Goal: Information Seeking & Learning: Learn about a topic

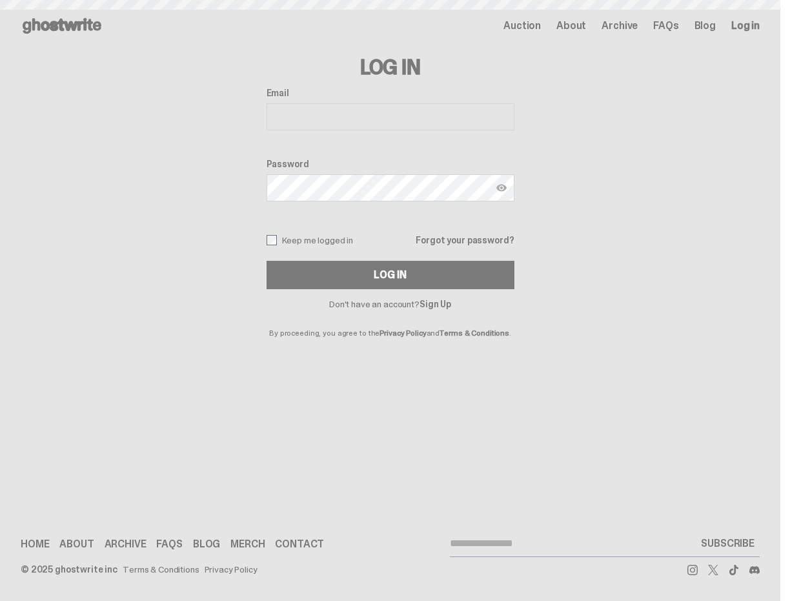
click at [77, 23] on use at bounding box center [62, 25] width 79 height 15
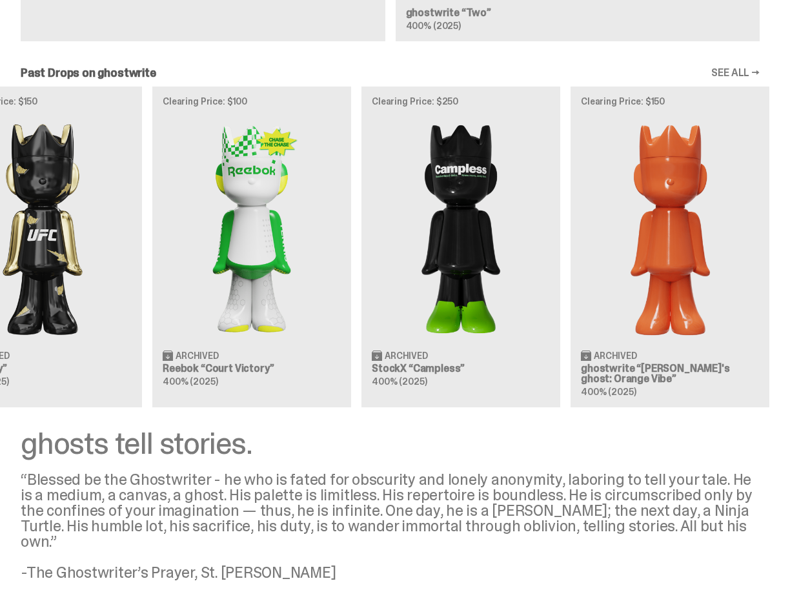
scroll to position [797, 1]
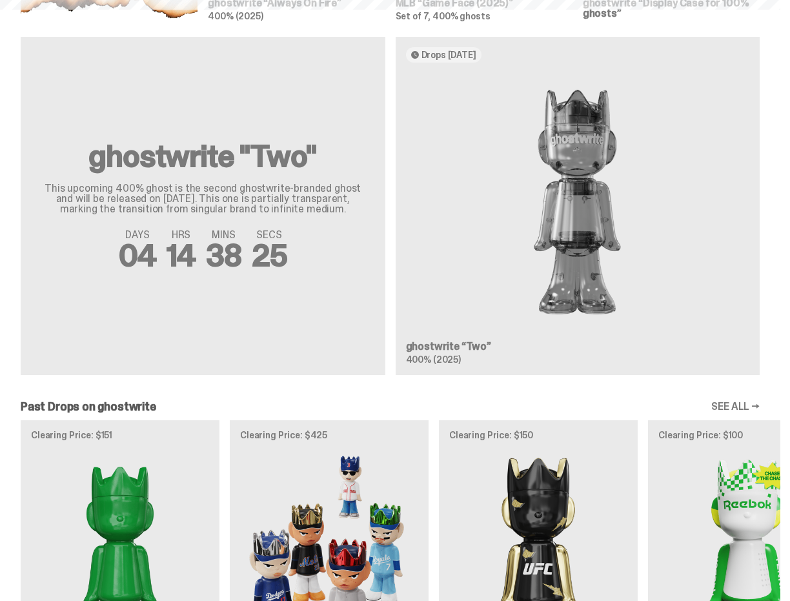
scroll to position [1060, 0]
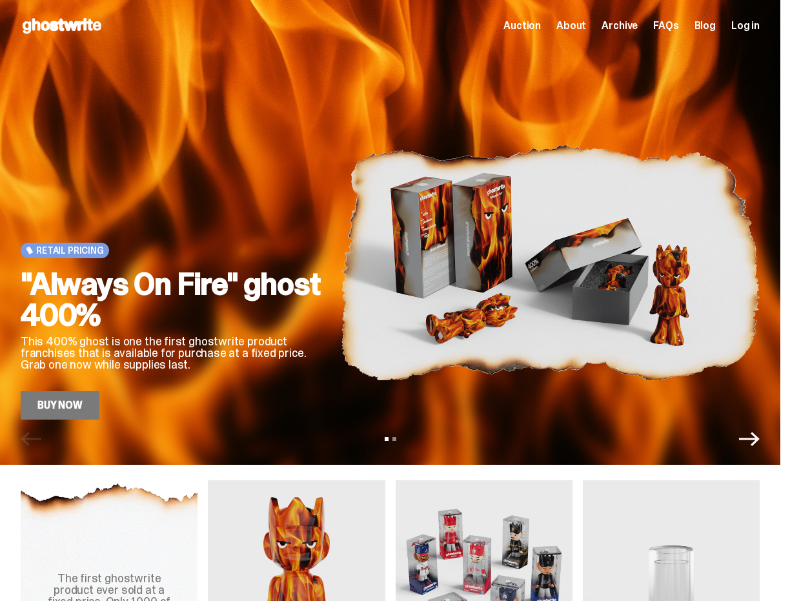
scroll to position [0, 0]
click at [585, 25] on span "About" at bounding box center [571, 26] width 30 height 10
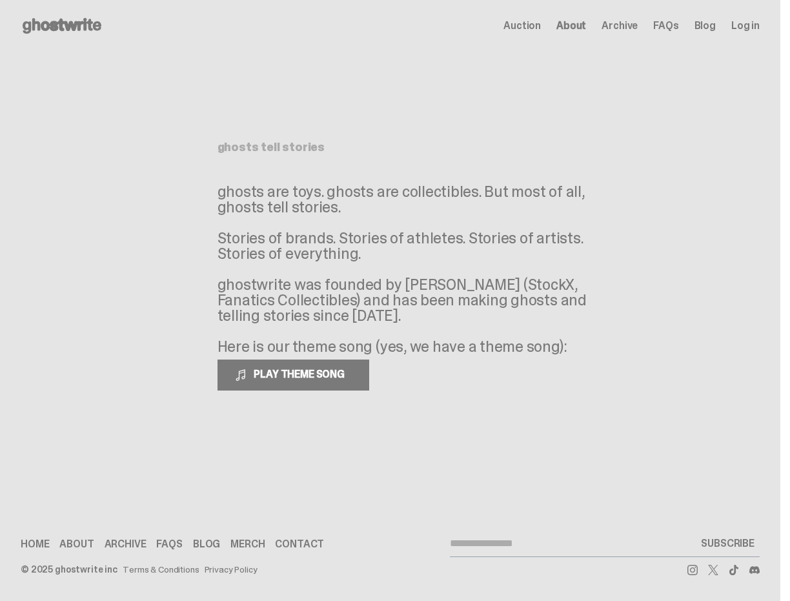
click at [635, 27] on span "Archive" at bounding box center [619, 26] width 36 height 10
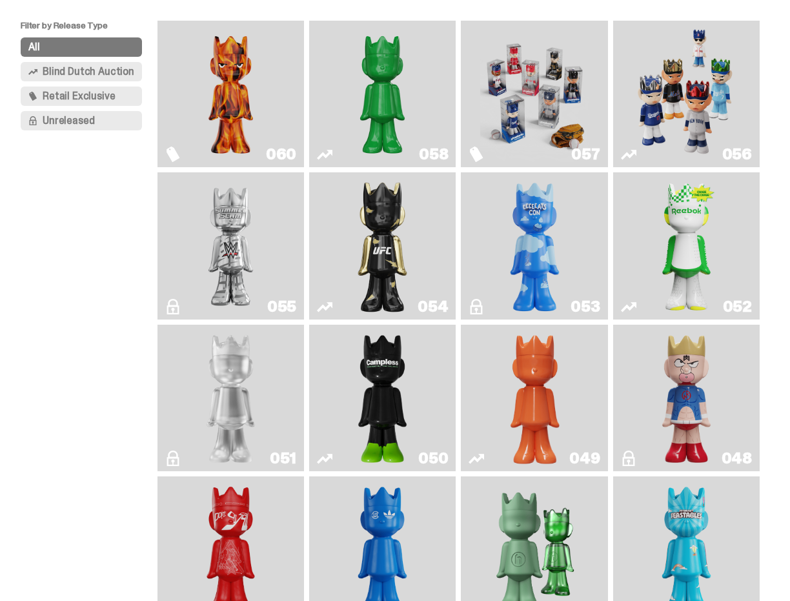
scroll to position [99, 0]
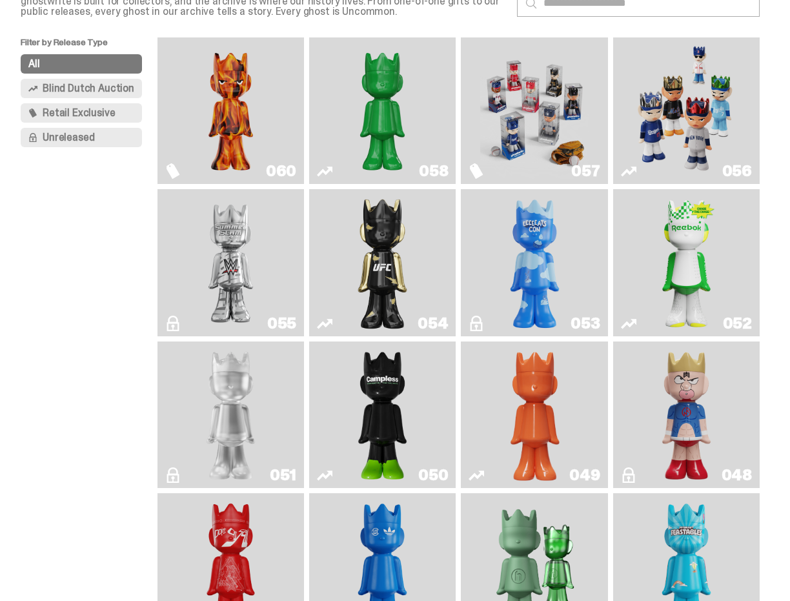
click at [567, 95] on img "Game Face (2025)" at bounding box center [534, 111] width 109 height 136
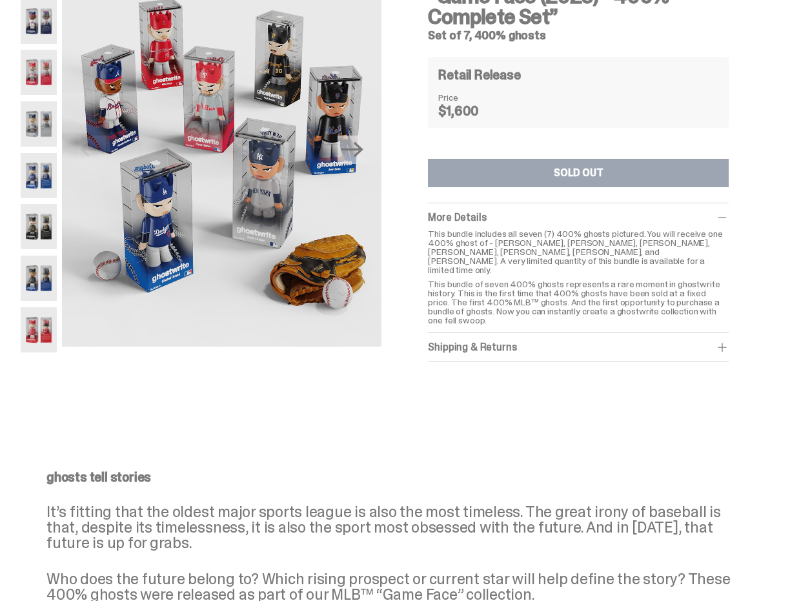
scroll to position [113, 0]
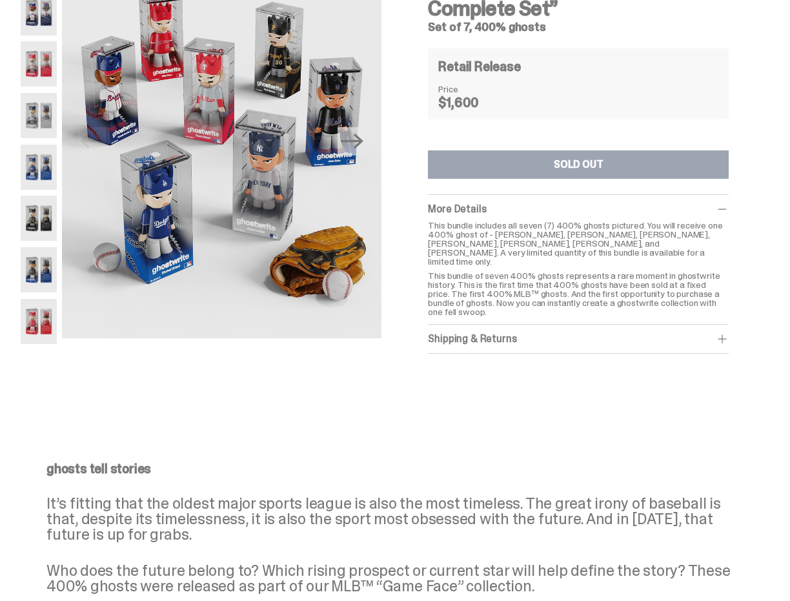
click at [644, 271] on p "This bundle of seven 400% ghosts represents a rare moment in ghostwrite history…" at bounding box center [578, 293] width 301 height 45
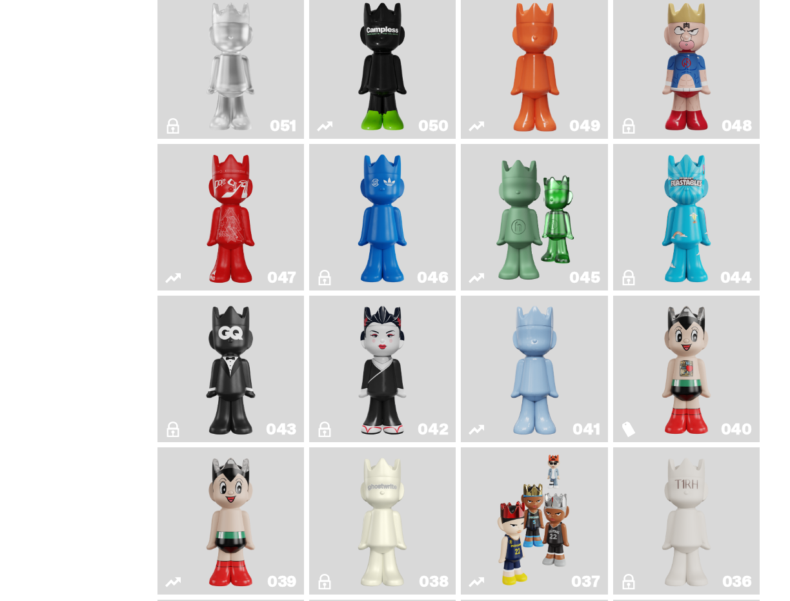
scroll to position [99, 0]
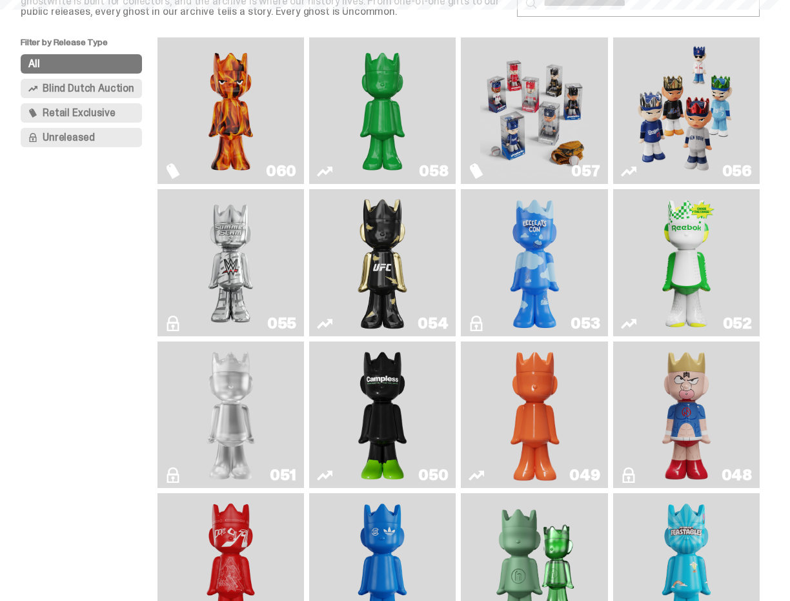
click at [255, 129] on img "Always On Fire" at bounding box center [230, 111] width 109 height 136
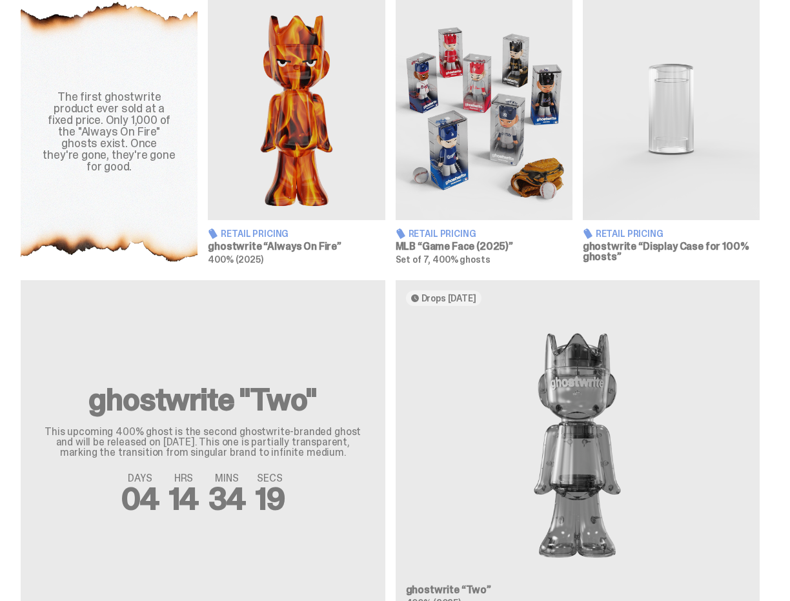
scroll to position [484, 0]
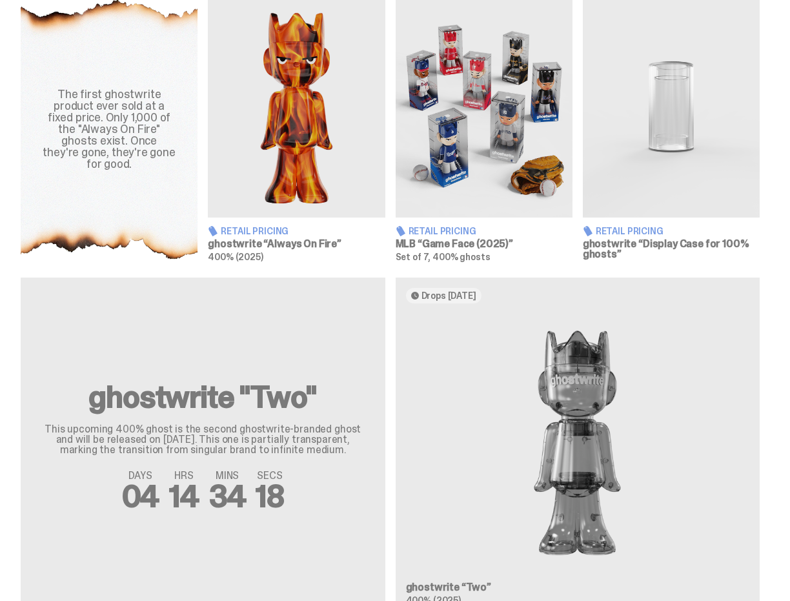
click at [298, 239] on h3 "ghostwrite “Always On Fire”" at bounding box center [296, 244] width 177 height 10
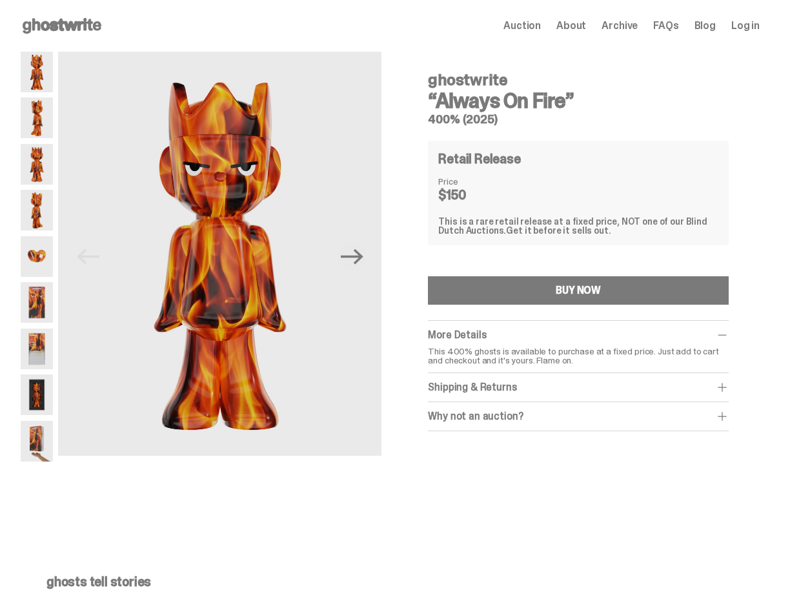
click at [491, 332] on div "More Details" at bounding box center [578, 334] width 301 height 13
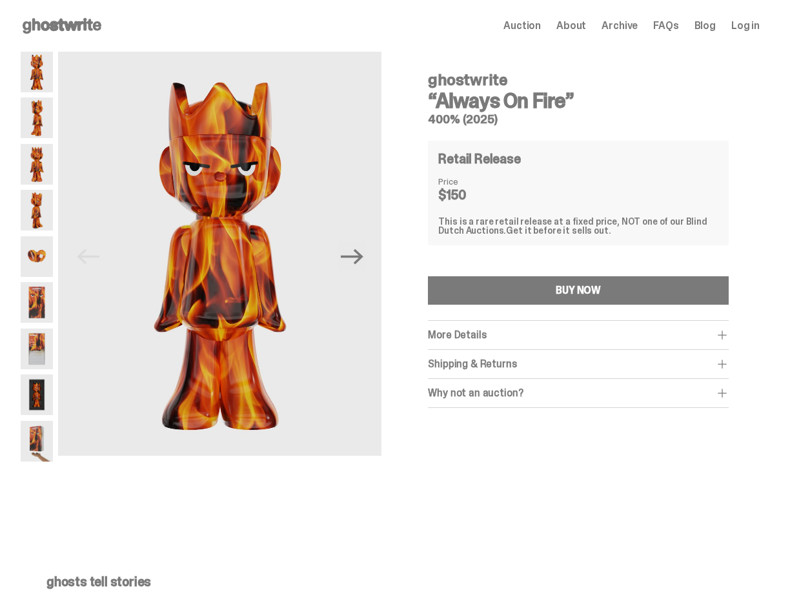
click at [512, 341] on div "More Details This 400% ghosts is available to purchase at a fixed price. Just a…" at bounding box center [578, 335] width 301 height 29
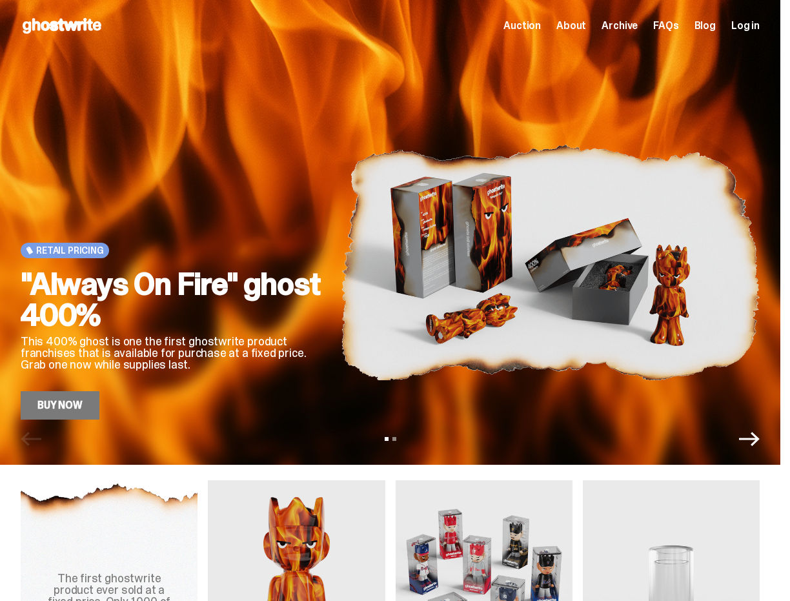
scroll to position [484, 0]
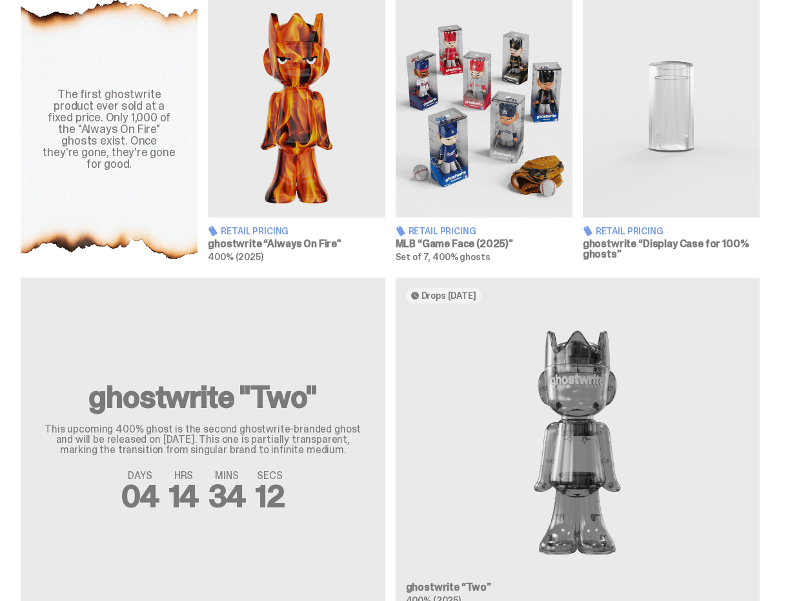
click at [677, 133] on img at bounding box center [671, 106] width 177 height 221
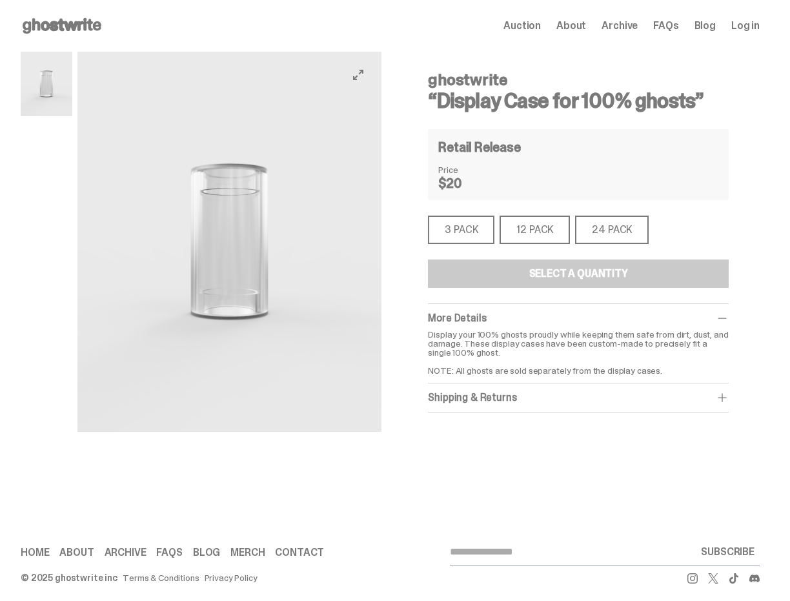
click at [253, 251] on img at bounding box center [229, 242] width 304 height 380
click at [359, 70] on icon "View full-screen" at bounding box center [358, 75] width 10 height 10
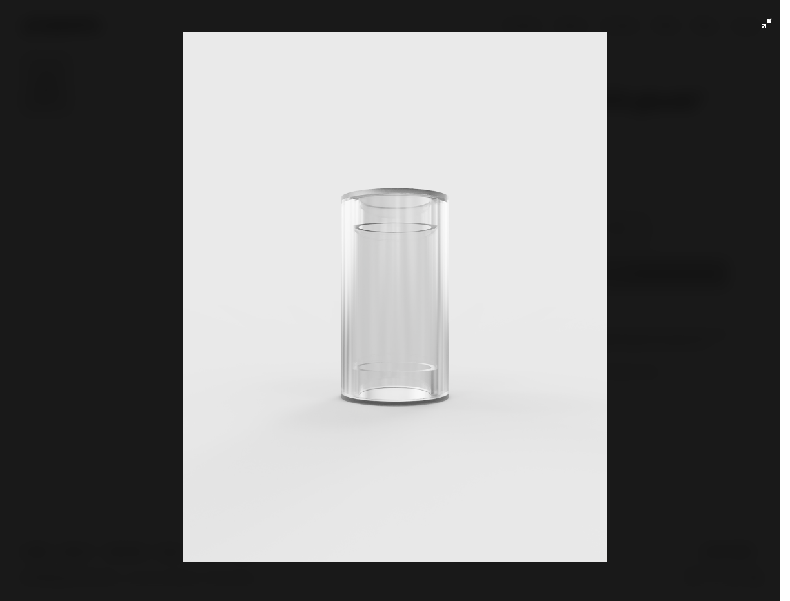
click at [646, 180] on img at bounding box center [394, 297] width 725 height 530
click at [673, 177] on img at bounding box center [394, 297] width 725 height 530
click at [764, 8] on div at bounding box center [395, 300] width 790 height 601
click at [763, 17] on button "Exit full-screen" at bounding box center [766, 22] width 15 height 15
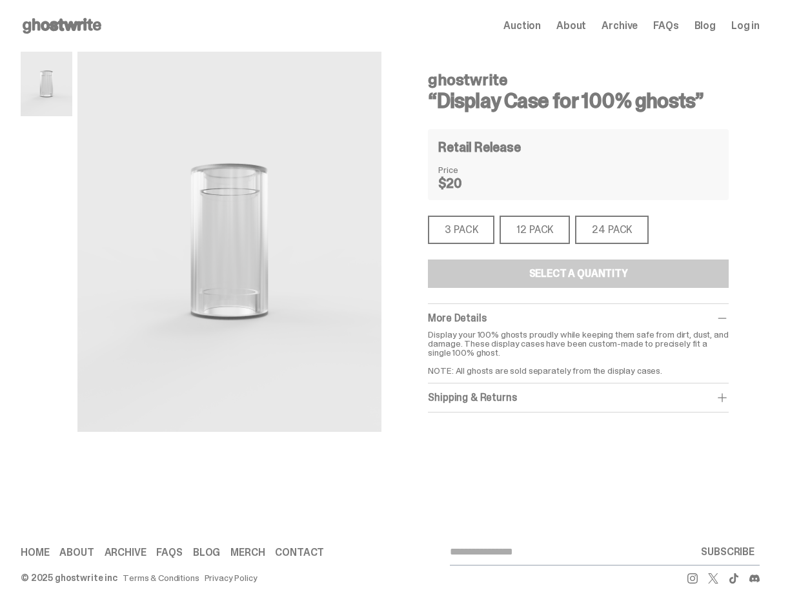
click at [477, 238] on div "3 PACK" at bounding box center [461, 229] width 66 height 28
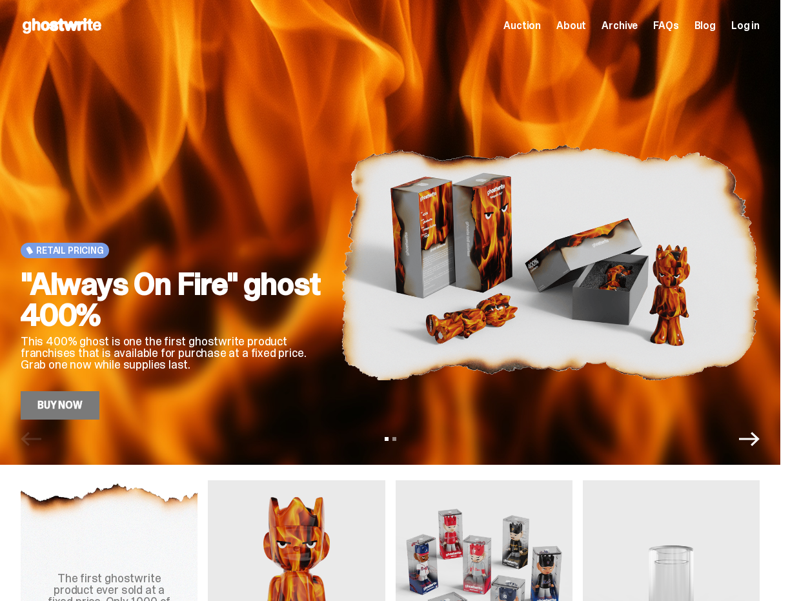
click at [586, 25] on span "About" at bounding box center [571, 26] width 30 height 10
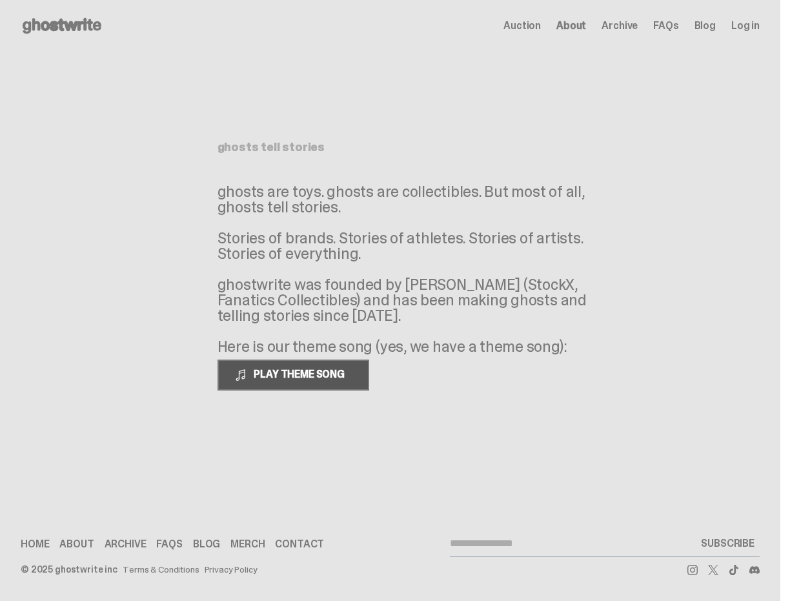
click at [310, 368] on span "PLAY THEME SONG" at bounding box center [300, 374] width 104 height 14
click at [533, 134] on div "ghosts tell stories ghosts are toys. ghosts are collectibles. But most of all, …" at bounding box center [390, 255] width 387 height 407
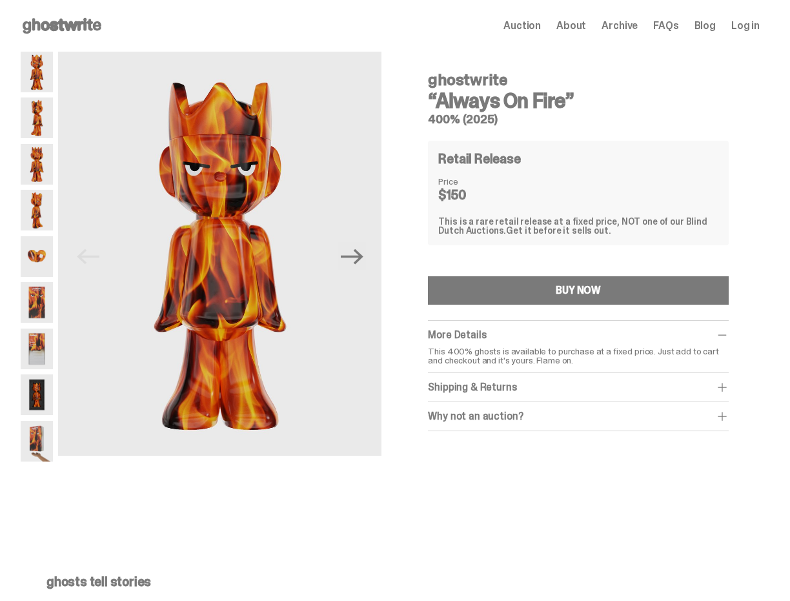
click at [574, 391] on div "Shipping & Returns" at bounding box center [578, 387] width 301 height 13
click at [572, 410] on div "Why not an auction?" at bounding box center [578, 416] width 301 height 13
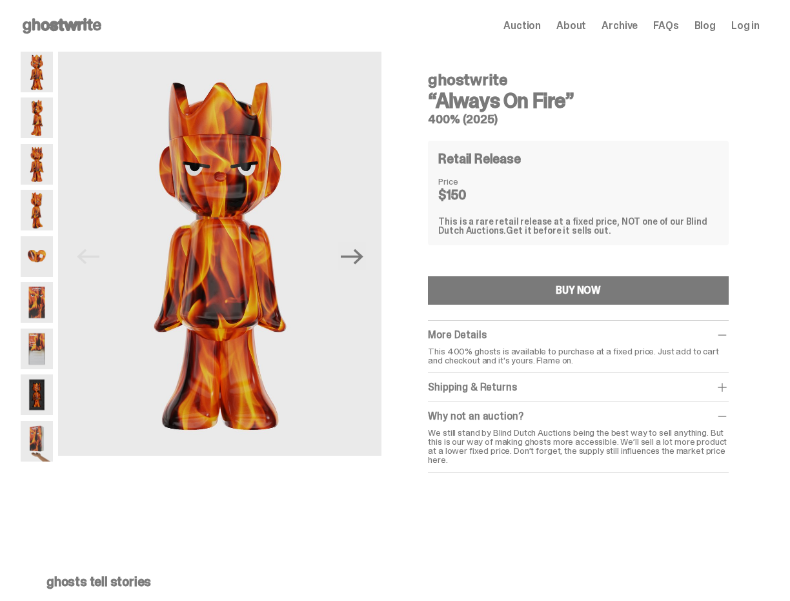
click at [572, 410] on div "Why not an auction?" at bounding box center [578, 416] width 301 height 13
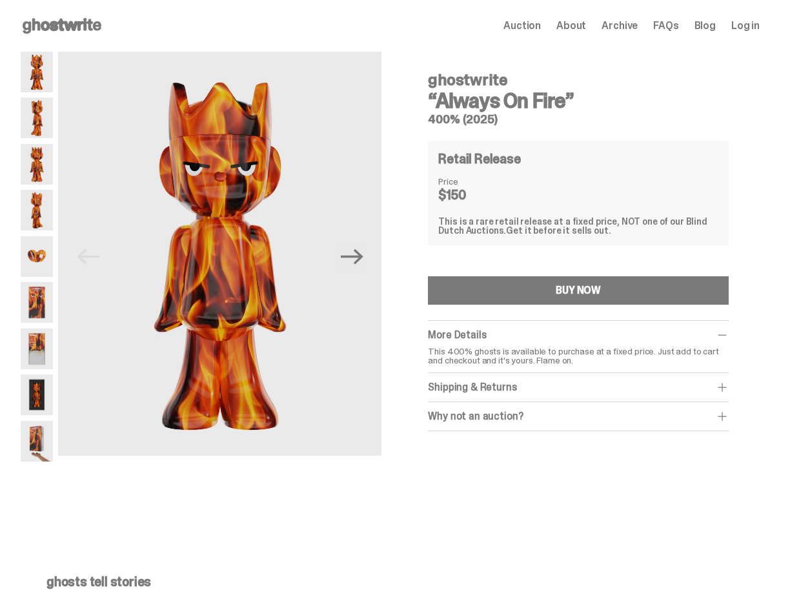
click at [572, 410] on div "Why not an auction?" at bounding box center [578, 416] width 301 height 13
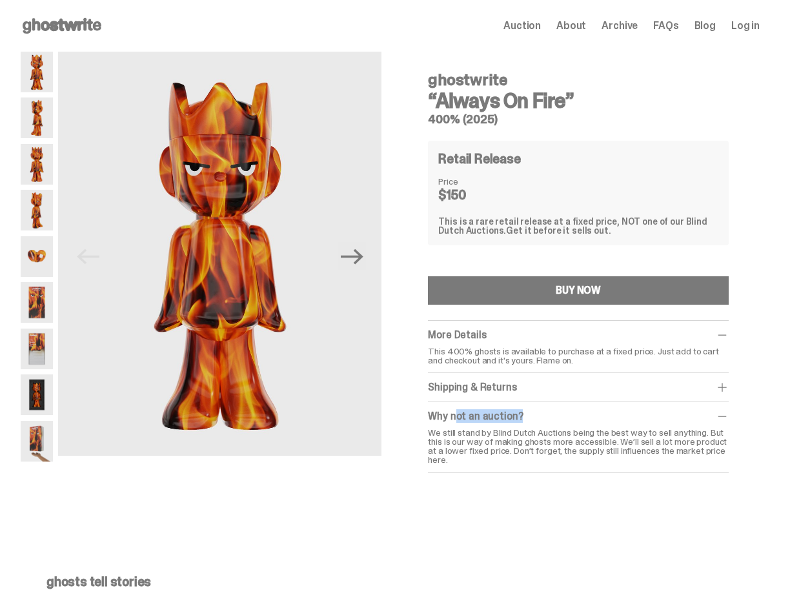
click at [572, 410] on div "Why not an auction?" at bounding box center [578, 416] width 301 height 13
